Goal: Check status: Check status

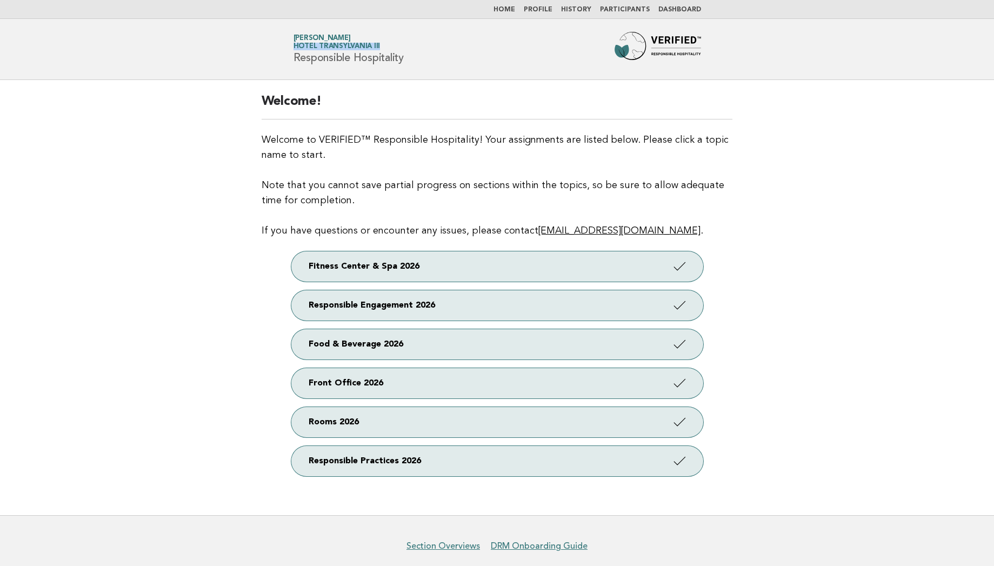
drag, startPoint x: 381, startPoint y: 43, endPoint x: 291, endPoint y: 45, distance: 89.2
click at [291, 45] on div "Forbes Travel Guide [PERSON_NAME] Hotel Transylvania III Responsible Hospitality" at bounding box center [497, 49] width 438 height 35
copy span "Hotel Transylvania III"
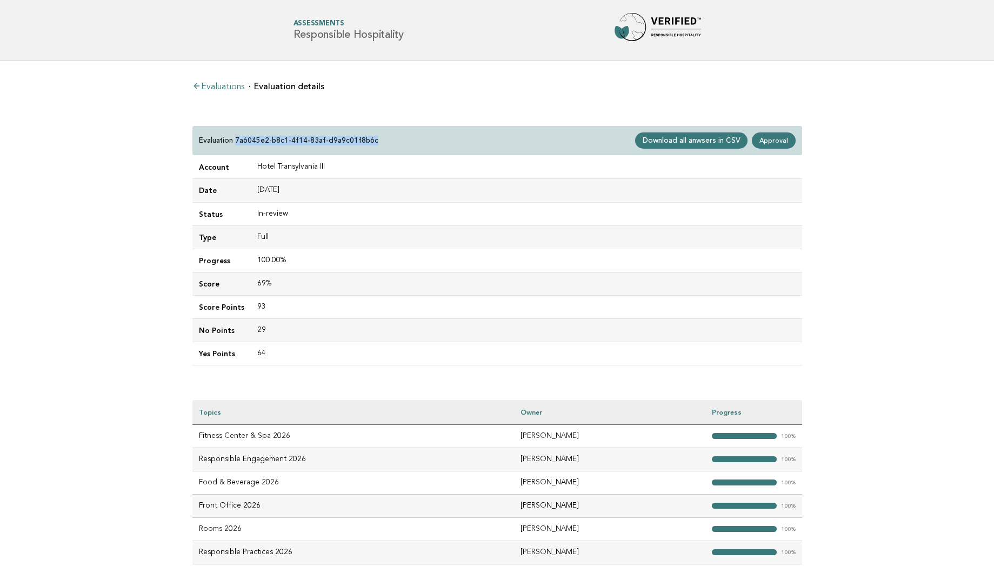
drag, startPoint x: 236, startPoint y: 139, endPoint x: 372, endPoint y: 139, distance: 136.2
click at [372, 139] on div "Evaluation 7a6045e2-b8c1-4f14-83af-d9a9c01f8b6c Download all anwsers in CSV App…" at bounding box center [497, 141] width 610 height 30
copy p "7a6045e2-b8c1-4f14-83af-d9a9c01f8b6c"
